Goal: Task Accomplishment & Management: Manage account settings

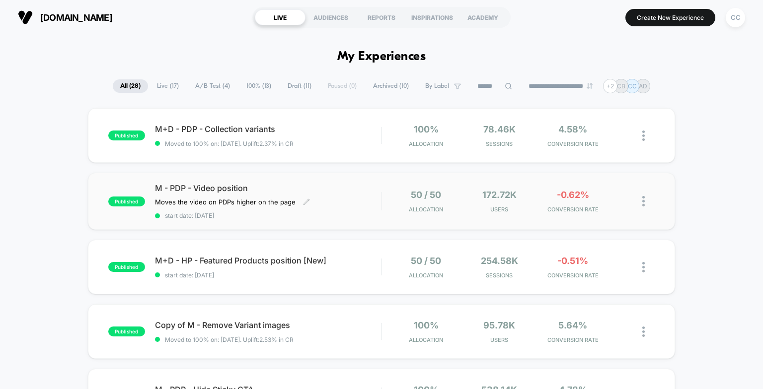
click at [343, 205] on div "M - PDP - Video position Moves the video on PDPs higher on the page Click to ed…" at bounding box center [268, 201] width 226 height 36
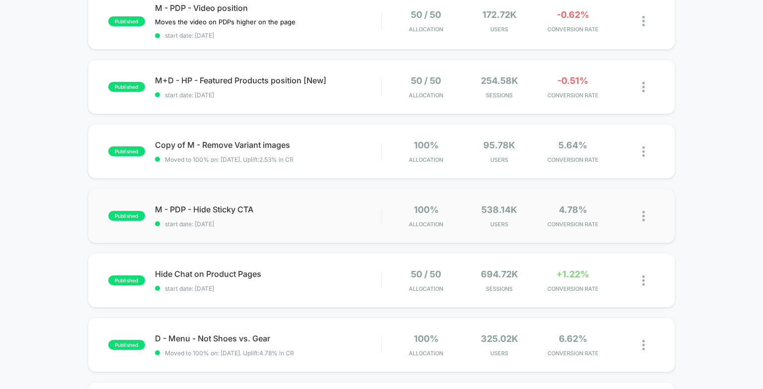
scroll to position [181, 0]
click at [370, 283] on div "Hide Chat on Product Pages Click to edit experience details Click to edit exper…" at bounding box center [268, 279] width 226 height 23
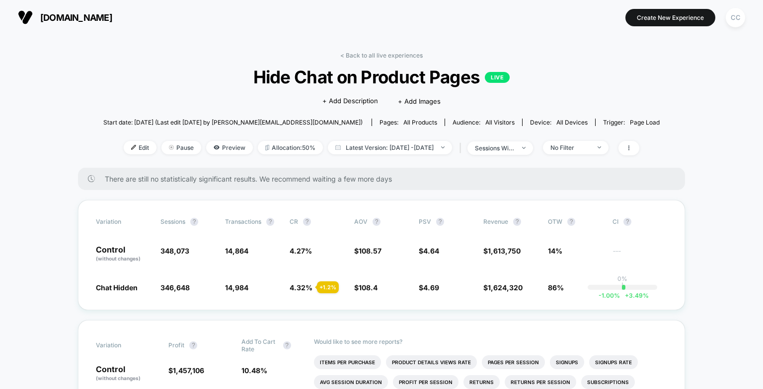
click at [725, 22] on button "CC" at bounding box center [735, 17] width 25 height 20
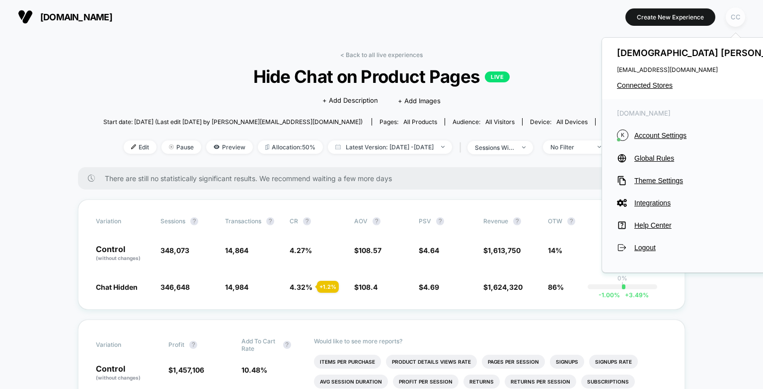
click at [741, 17] on div "CC" at bounding box center [735, 16] width 19 height 19
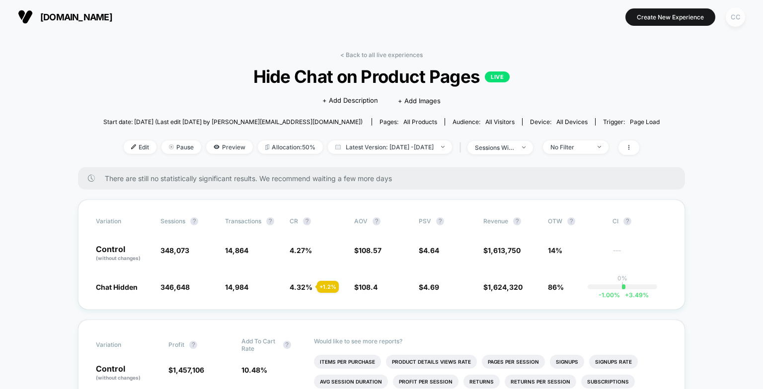
click at [735, 19] on div "CC" at bounding box center [735, 16] width 19 height 19
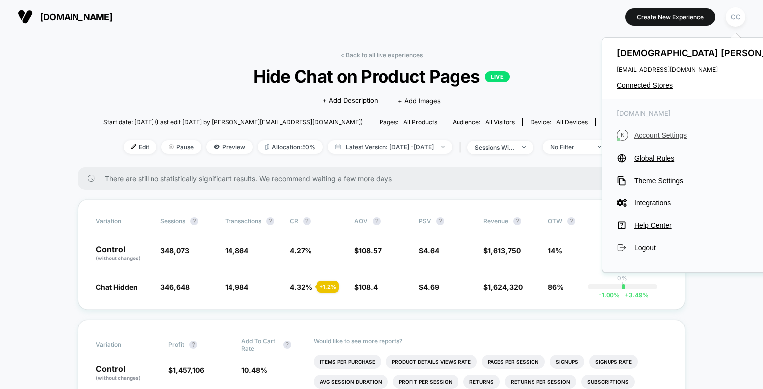
click at [679, 135] on span "Account Settings" at bounding box center [716, 136] width 165 height 8
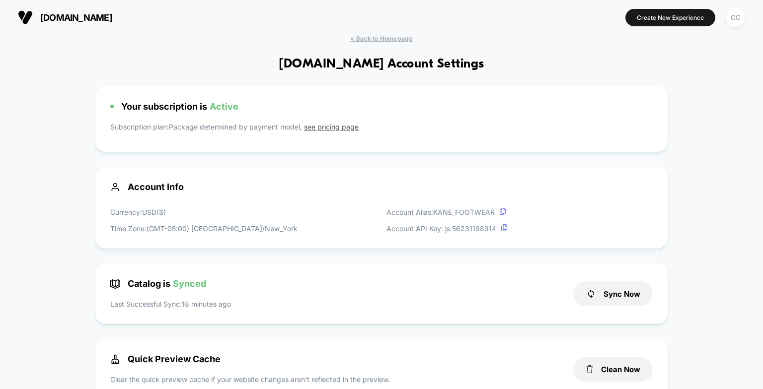
scroll to position [134, 0]
click at [603, 298] on button "Sync Now" at bounding box center [612, 294] width 79 height 25
